Goal: Use online tool/utility: Utilize a website feature to perform a specific function

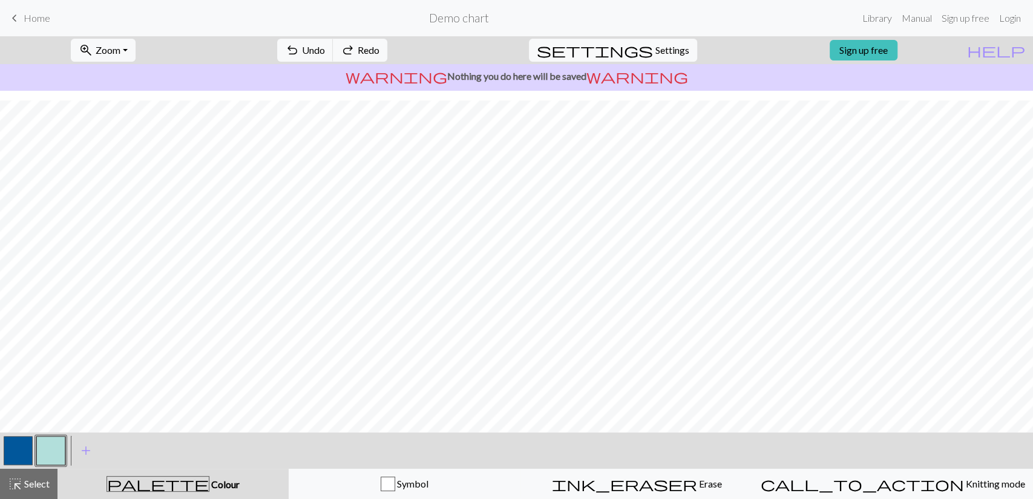
click at [22, 438] on button "button" at bounding box center [18, 450] width 29 height 29
click at [54, 446] on button "button" at bounding box center [50, 450] width 29 height 29
click at [638, 53] on span "settings" at bounding box center [595, 50] width 116 height 17
select select "aran"
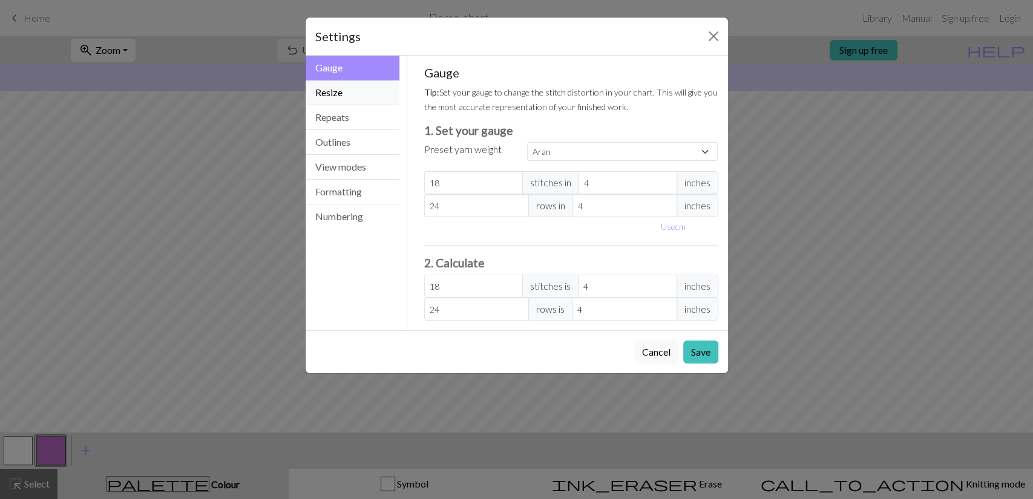
click at [350, 94] on button "Resize" at bounding box center [353, 92] width 94 height 25
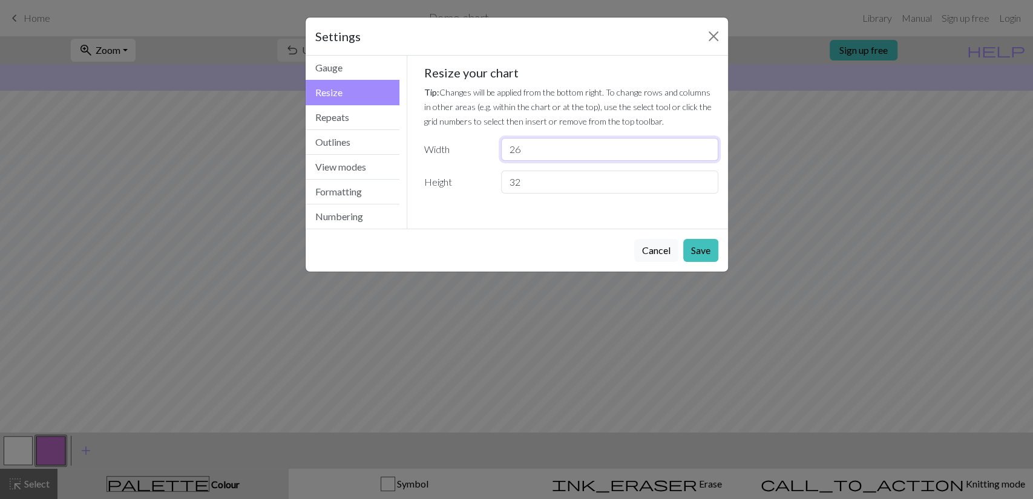
click at [707, 154] on input "26" at bounding box center [609, 149] width 217 height 23
click at [707, 154] on input "25" at bounding box center [609, 149] width 217 height 23
click at [707, 154] on input "24" at bounding box center [609, 149] width 217 height 23
click at [707, 154] on input "23" at bounding box center [609, 149] width 217 height 23
type input "22"
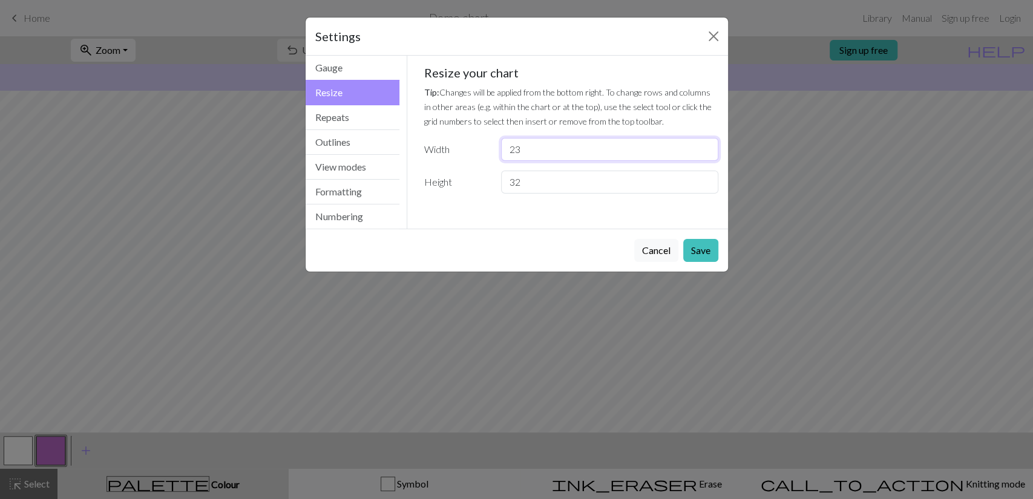
click at [707, 154] on input "22" at bounding box center [609, 149] width 217 height 23
click at [709, 187] on input "31" at bounding box center [609, 182] width 217 height 23
type input "30"
click at [709, 187] on input "30" at bounding box center [609, 182] width 217 height 23
click at [710, 237] on div "Cancel Save" at bounding box center [517, 250] width 422 height 43
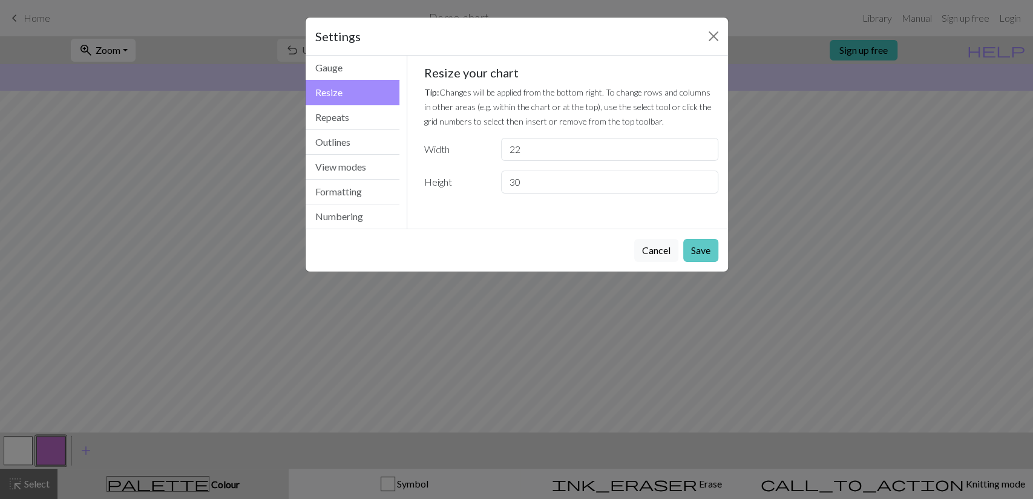
click at [714, 246] on button "Save" at bounding box center [700, 250] width 35 height 23
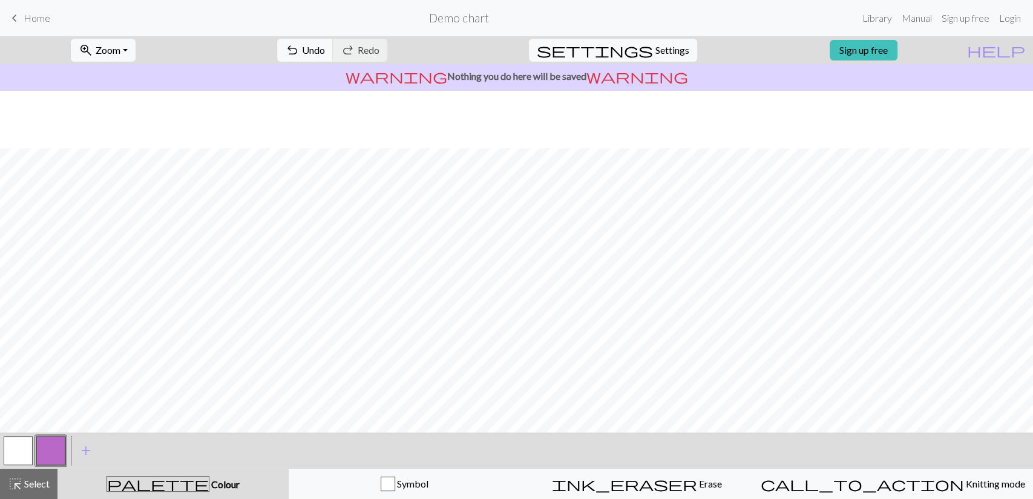
scroll to position [85, 0]
click at [655, 51] on span "Settings" at bounding box center [672, 50] width 34 height 15
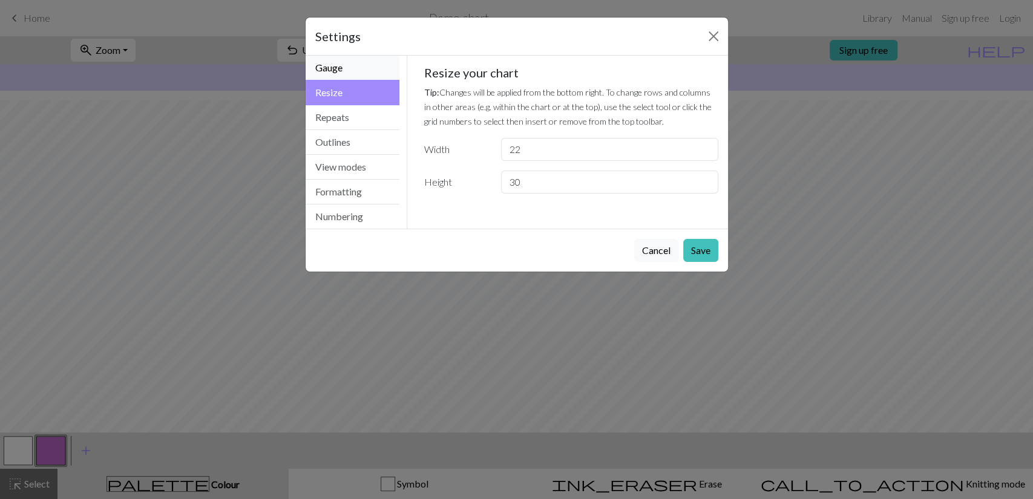
click at [336, 68] on button "Gauge" at bounding box center [353, 68] width 94 height 25
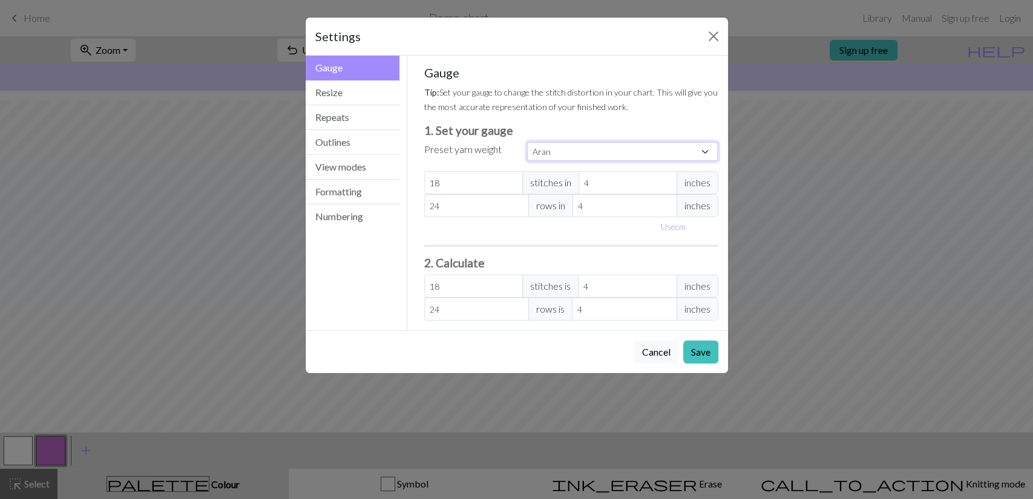
click at [572, 150] on select "Custom Square Lace Light Fingering Fingering Sport Double knit Worsted Aran Bul…" at bounding box center [622, 151] width 191 height 19
select select "fingering"
click at [527, 142] on select "Custom Square Lace Light Fingering Fingering Sport Double knit Worsted Aran Bul…" at bounding box center [622, 151] width 191 height 19
type input "28"
type input "36"
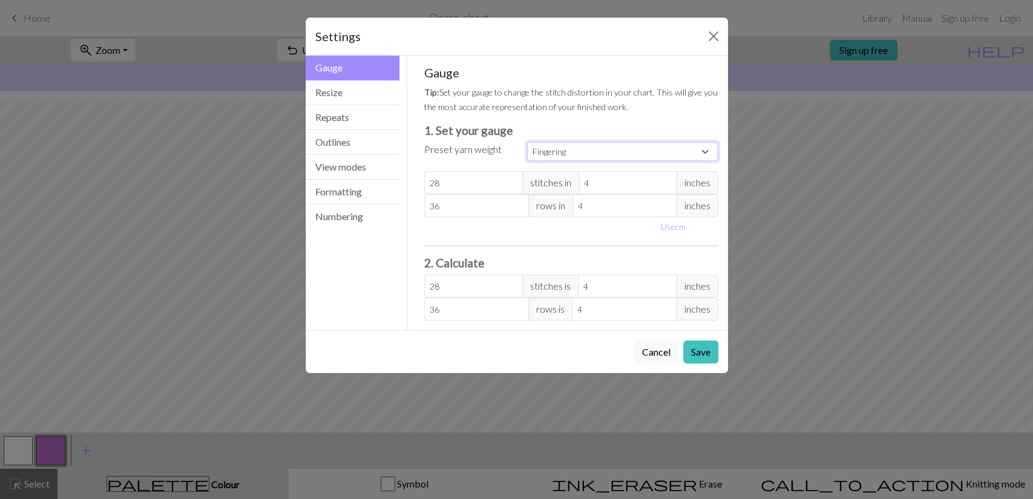
type input "28"
type input "36"
click at [694, 350] on button "Save" at bounding box center [700, 352] width 35 height 23
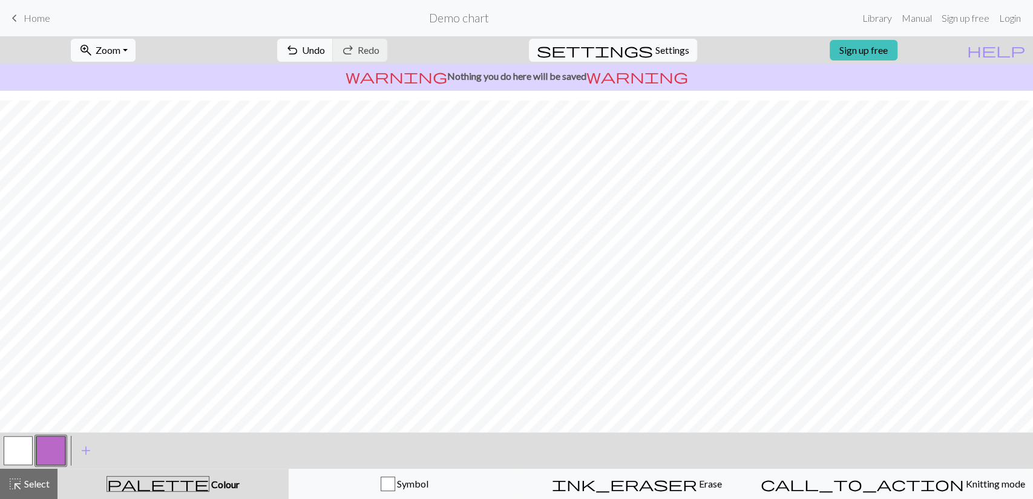
click at [120, 47] on span "Zoom" at bounding box center [108, 49] width 25 height 11
click at [145, 166] on button "100%" at bounding box center [119, 164] width 96 height 19
click at [639, 56] on span "settings" at bounding box center [595, 50] width 116 height 17
select select "fingering"
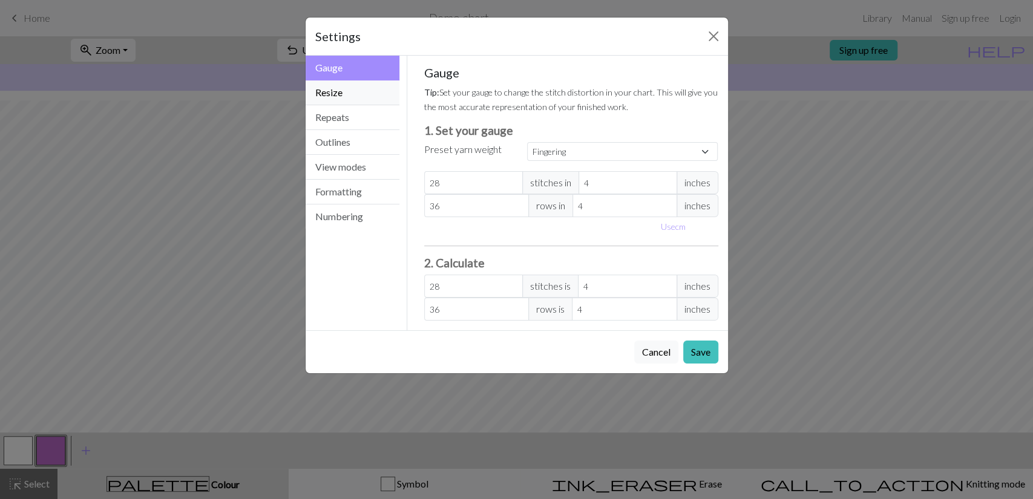
click at [329, 91] on button "Resize" at bounding box center [353, 92] width 94 height 25
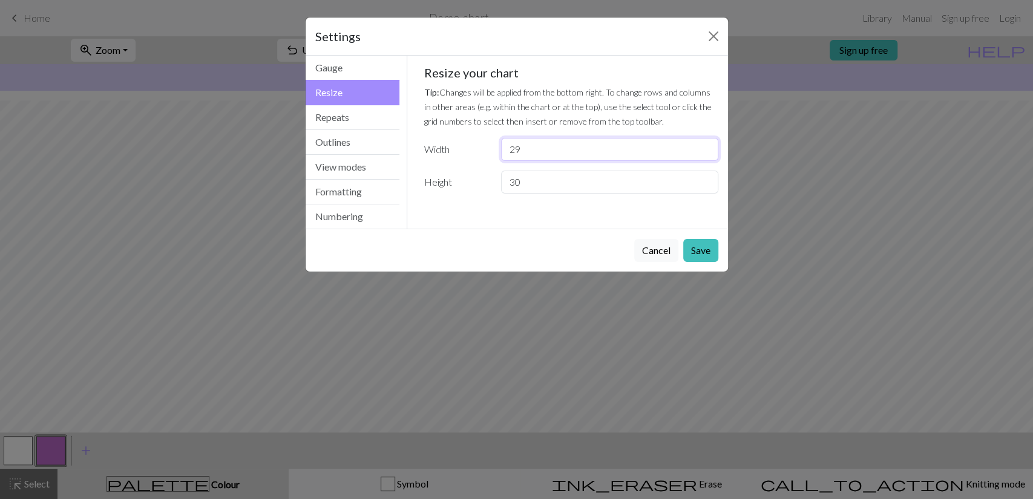
click at [707, 144] on input "29" at bounding box center [609, 149] width 217 height 23
click at [707, 145] on input "30" at bounding box center [609, 149] width 217 height 23
click at [707, 145] on input "31" at bounding box center [609, 149] width 217 height 23
type input "32"
click at [707, 145] on input "32" at bounding box center [609, 149] width 217 height 23
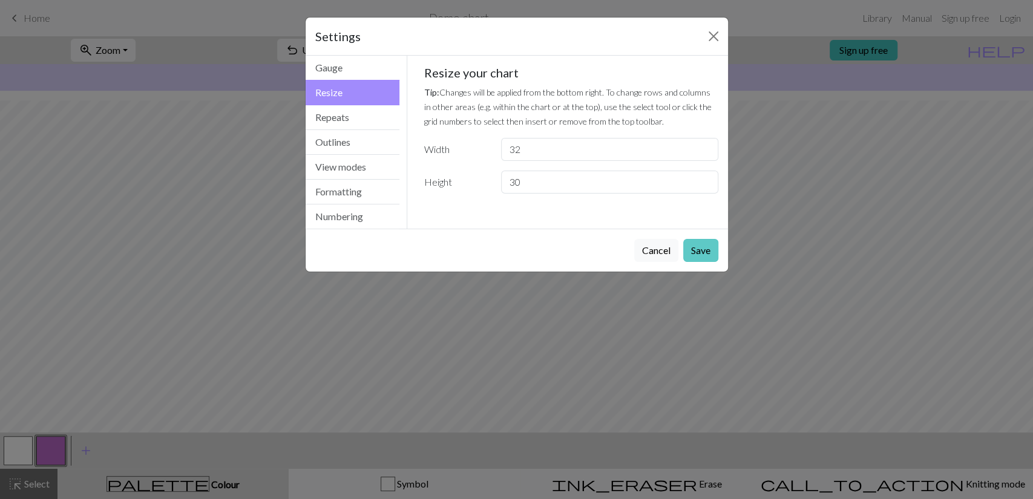
click at [703, 251] on button "Save" at bounding box center [700, 250] width 35 height 23
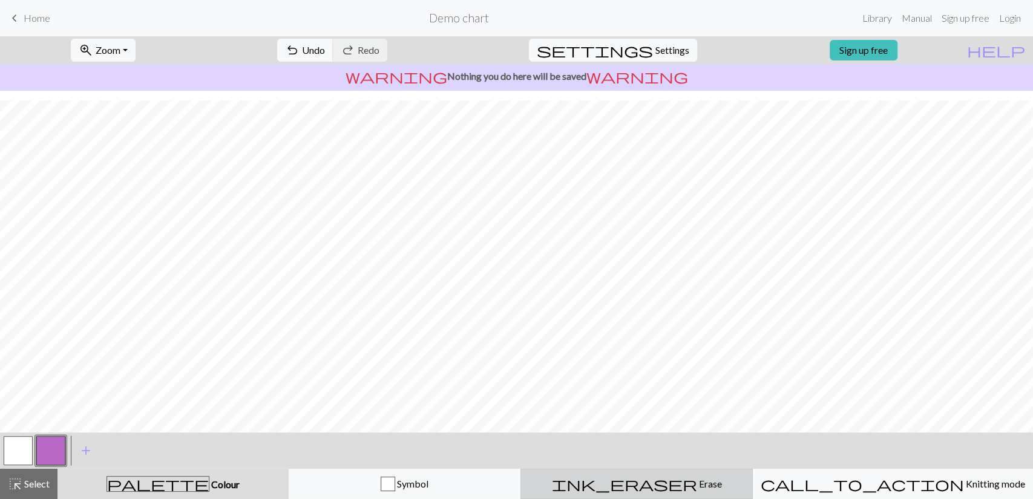
click at [652, 483] on span "ink_eraser" at bounding box center [624, 484] width 145 height 17
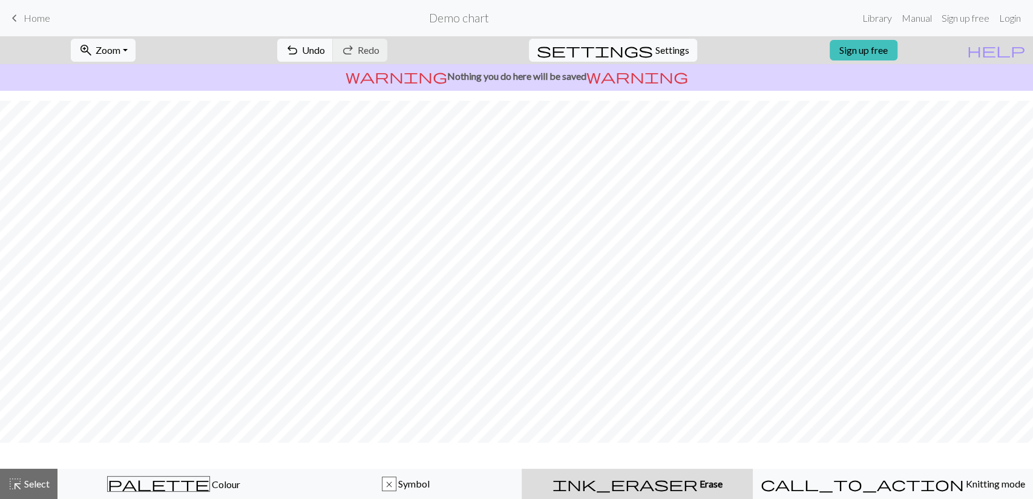
scroll to position [49, 0]
click at [652, 483] on span "ink_eraser" at bounding box center [624, 484] width 145 height 17
click at [325, 50] on span "Undo" at bounding box center [313, 49] width 23 height 11
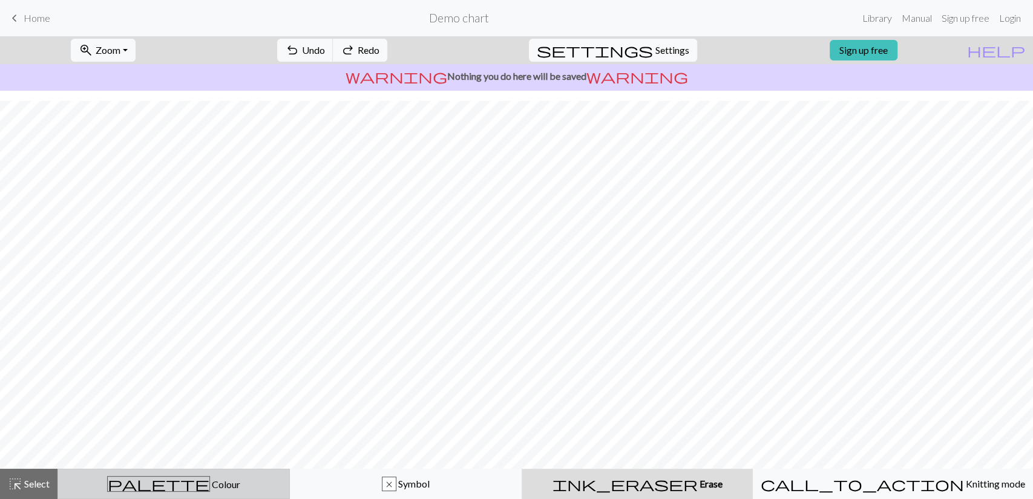
click at [232, 486] on div "palette Colour Colour" at bounding box center [173, 484] width 217 height 16
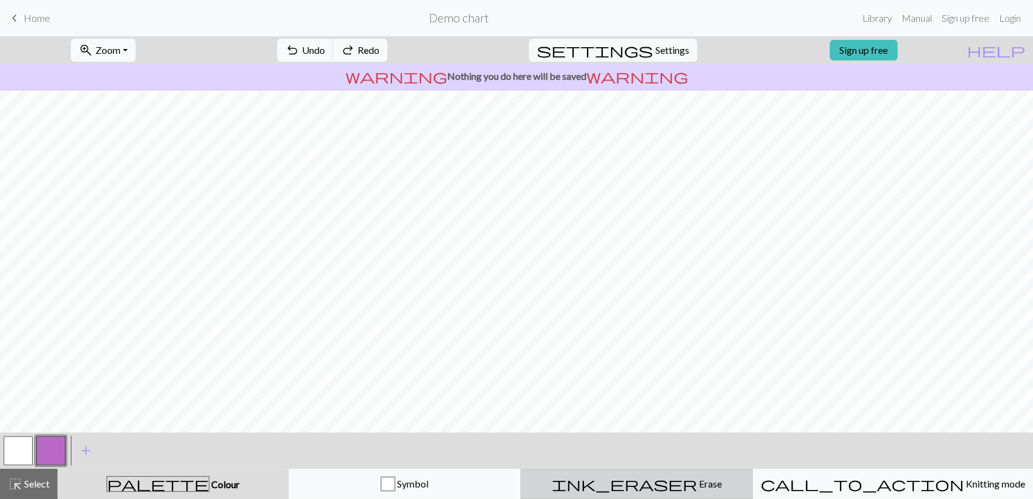
click at [605, 481] on div "ink_eraser Erase Erase" at bounding box center [636, 484] width 217 height 15
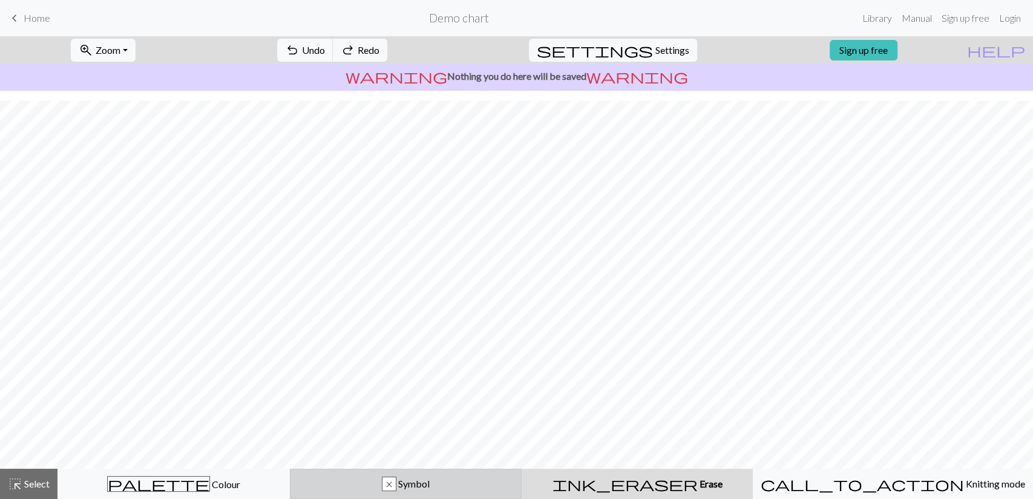
click at [460, 485] on div "x Symbol" at bounding box center [406, 484] width 217 height 15
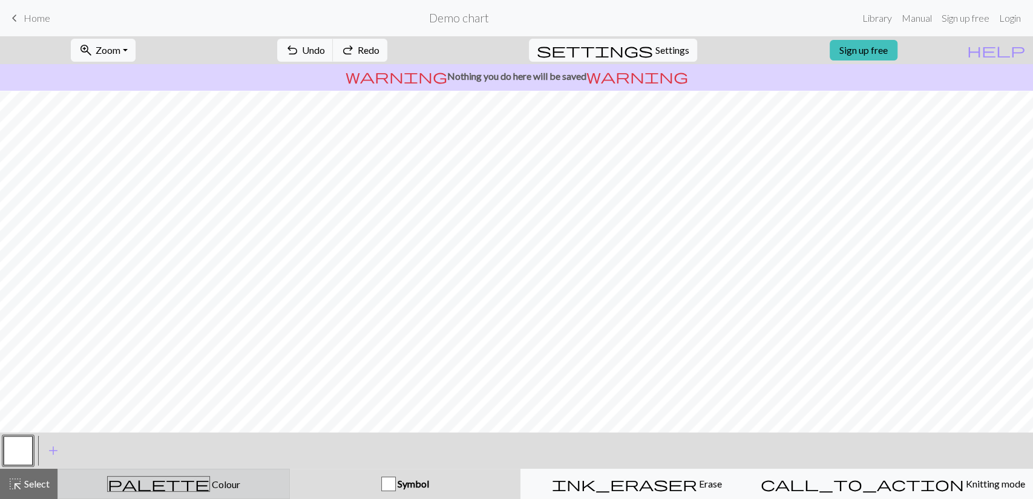
click at [134, 483] on div "palette Colour Colour" at bounding box center [173, 484] width 217 height 16
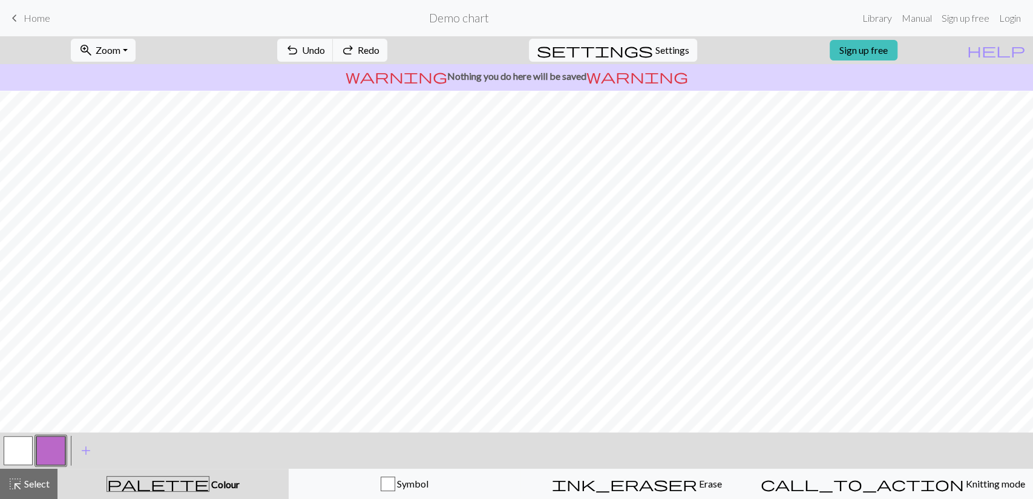
click at [57, 451] on button "button" at bounding box center [50, 450] width 29 height 29
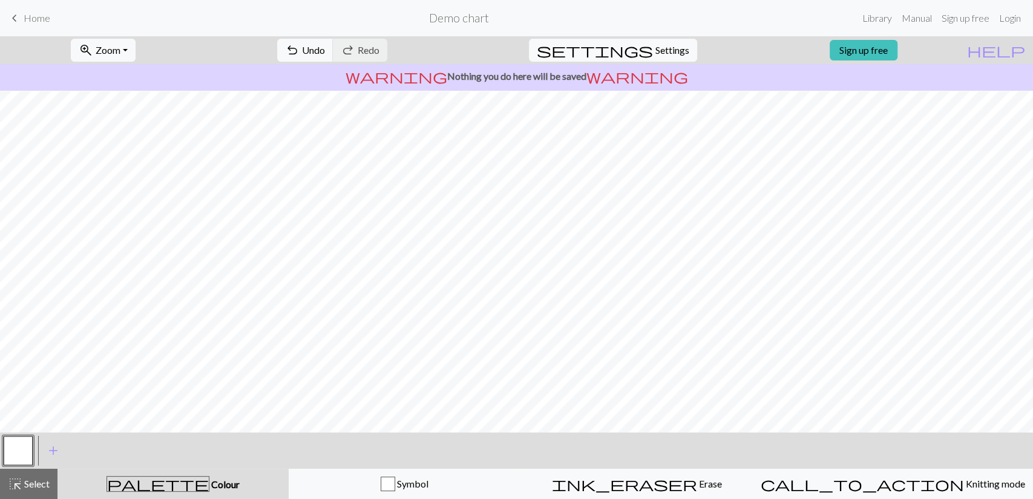
drag, startPoint x: 20, startPoint y: 445, endPoint x: 11, endPoint y: 447, distance: 8.7
click at [11, 447] on button "button" at bounding box center [18, 450] width 29 height 29
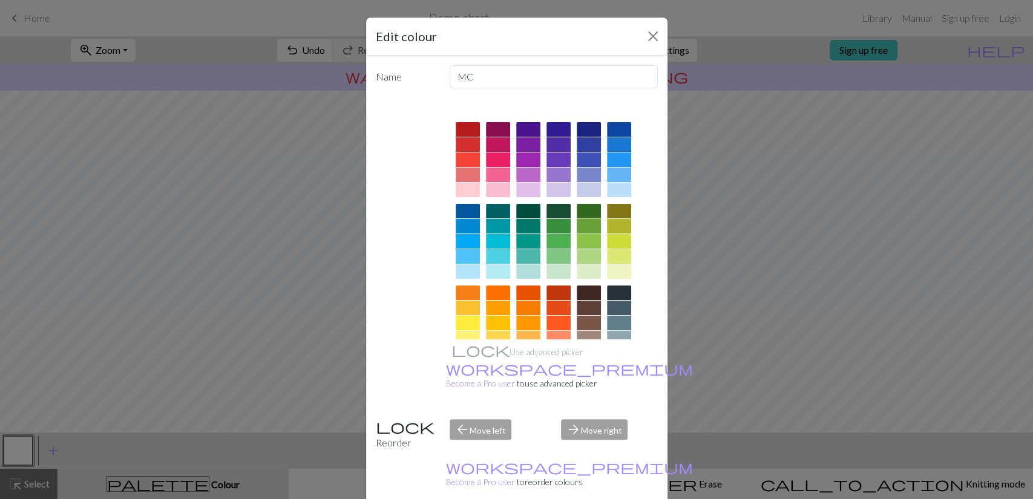
click at [591, 223] on div at bounding box center [589, 226] width 24 height 15
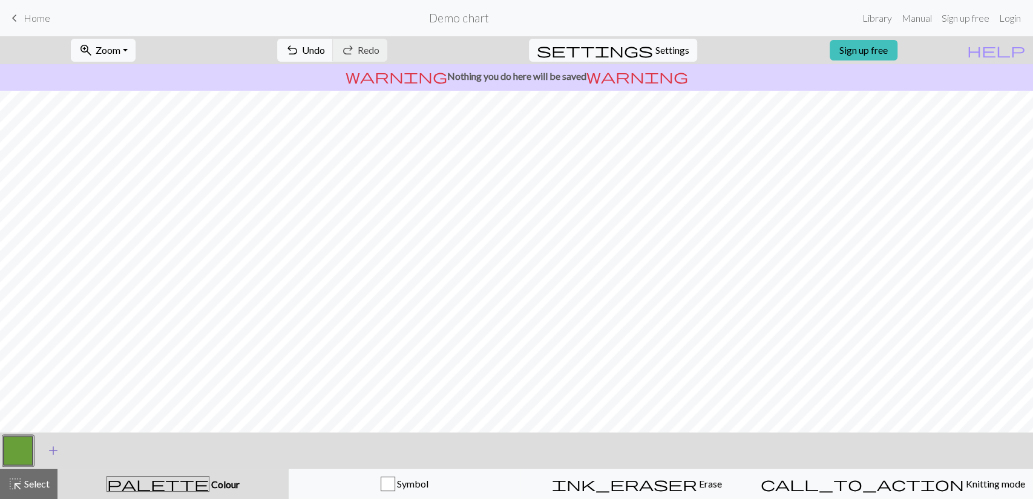
click at [51, 453] on span "add" at bounding box center [53, 450] width 15 height 17
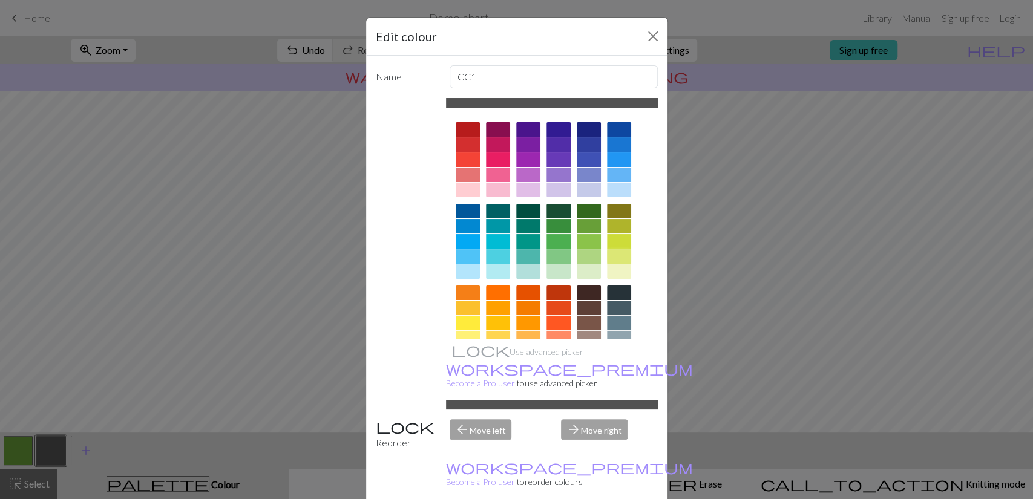
click at [610, 254] on div at bounding box center [619, 256] width 24 height 15
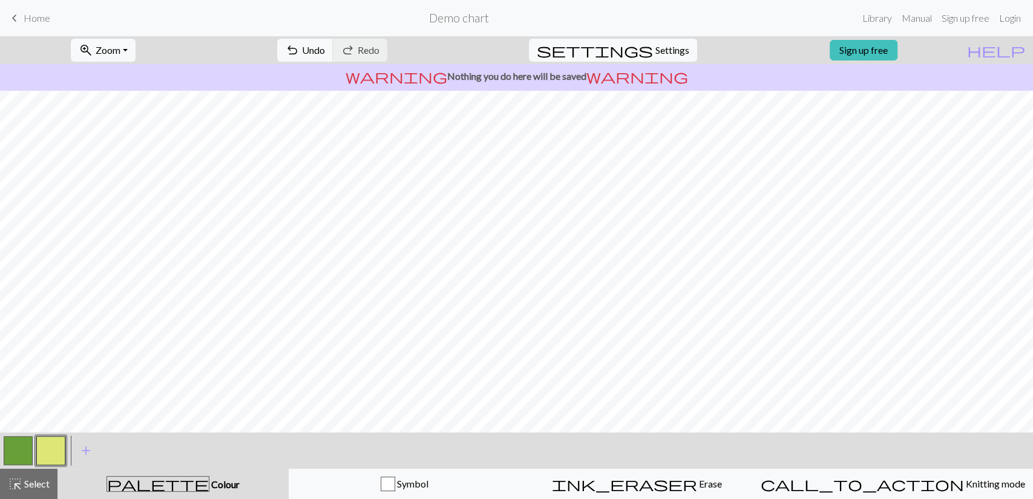
click at [25, 450] on button "button" at bounding box center [18, 450] width 29 height 29
click at [45, 453] on button "button" at bounding box center [50, 450] width 29 height 29
click at [21, 454] on button "button" at bounding box center [18, 450] width 29 height 29
click at [56, 444] on button "button" at bounding box center [50, 450] width 29 height 29
click at [8, 451] on button "button" at bounding box center [18, 450] width 29 height 29
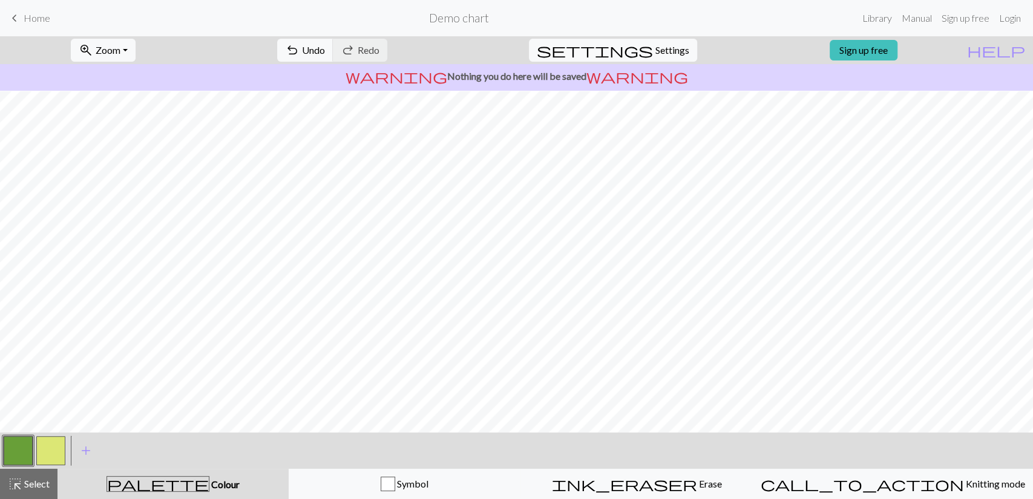
click at [57, 453] on button "button" at bounding box center [50, 450] width 29 height 29
click at [22, 459] on button "button" at bounding box center [18, 450] width 29 height 29
click at [60, 455] on button "button" at bounding box center [50, 450] width 29 height 29
click at [22, 448] on button "button" at bounding box center [18, 450] width 29 height 29
click at [44, 442] on button "button" at bounding box center [50, 450] width 29 height 29
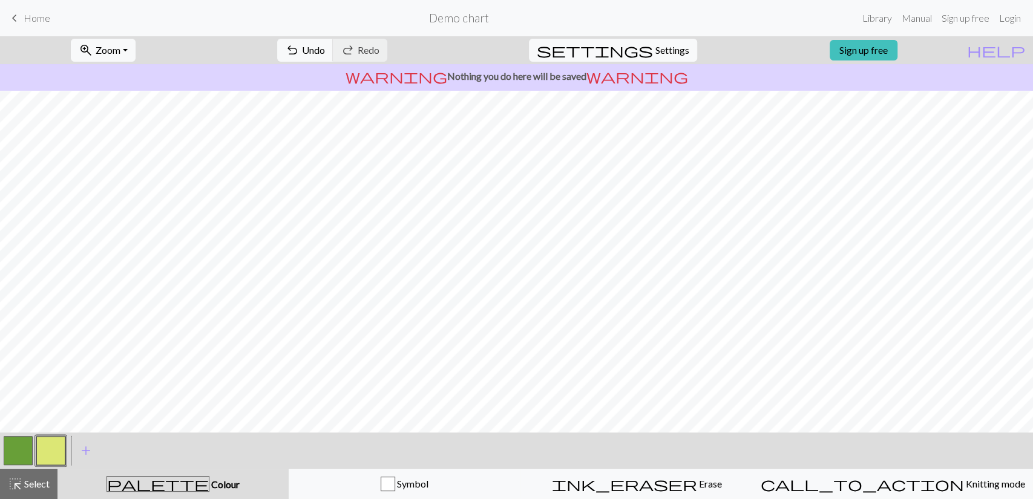
click at [23, 447] on button "button" at bounding box center [18, 450] width 29 height 29
click at [57, 454] on button "button" at bounding box center [50, 450] width 29 height 29
click at [21, 449] on button "button" at bounding box center [18, 450] width 29 height 29
click at [58, 441] on button "button" at bounding box center [50, 450] width 29 height 29
